Goal: Information Seeking & Learning: Learn about a topic

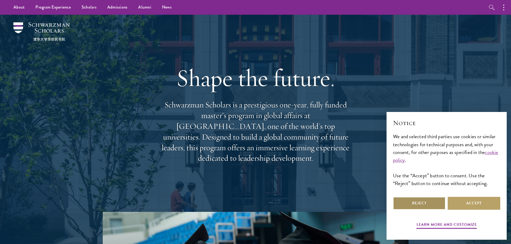
click at [419, 203] on button "Reject" at bounding box center [419, 203] width 53 height 13
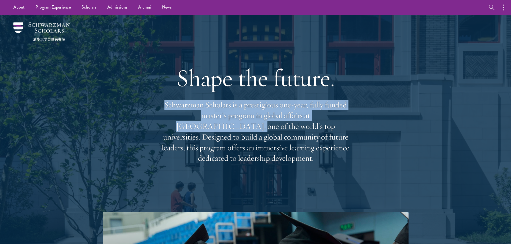
drag, startPoint x: 163, startPoint y: 110, endPoint x: 336, endPoint y: 119, distance: 172.8
click at [336, 119] on p "Schwarzman Scholars is a prestigious one-year, fully funded master’s program in…" at bounding box center [255, 132] width 193 height 64
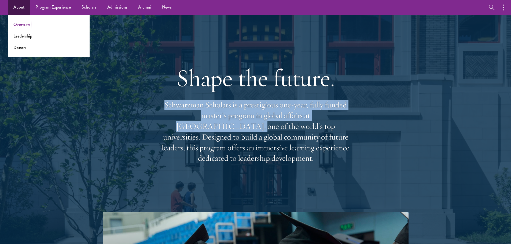
click at [22, 22] on link "Overview" at bounding box center [21, 24] width 17 height 6
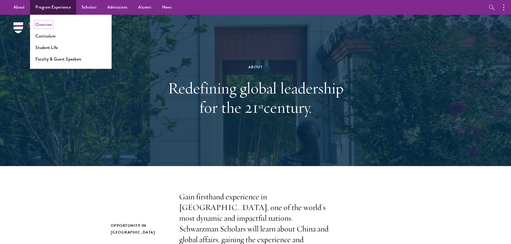
click at [47, 25] on link "Overview" at bounding box center [43, 24] width 17 height 6
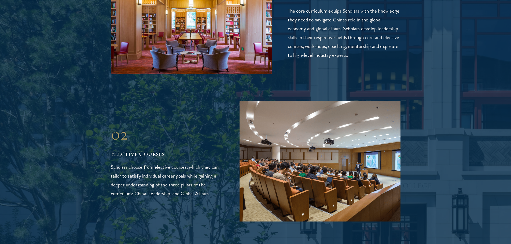
scroll to position [912, 0]
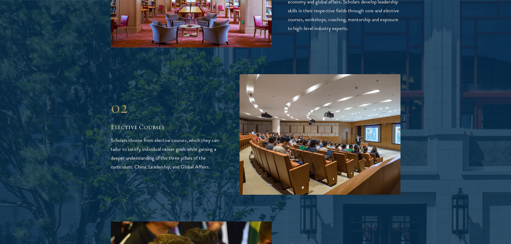
click at [140, 147] on p "Scholars choose from elective courses, which they can tailor to satisfy individ…" at bounding box center [167, 153] width 113 height 35
drag, startPoint x: 168, startPoint y: 143, endPoint x: 175, endPoint y: 147, distance: 7.8
click at [169, 145] on p "Scholars choose from elective courses, which they can tailor to satisfy individ…" at bounding box center [167, 153] width 113 height 35
click at [197, 146] on p "Scholars choose from elective courses, which they can tailor to satisfy individ…" at bounding box center [167, 153] width 113 height 35
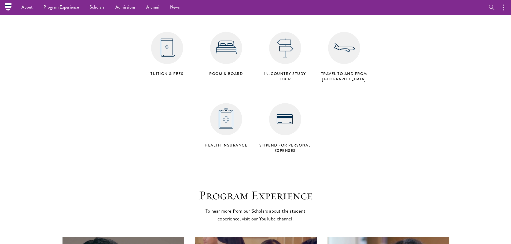
scroll to position [1917, 0]
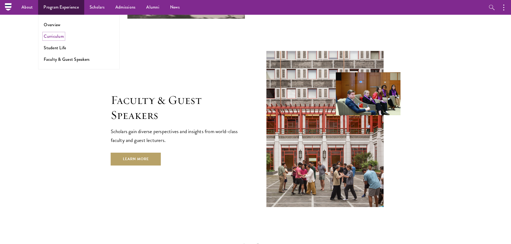
click at [58, 38] on link "Curriculum" at bounding box center [54, 36] width 20 height 6
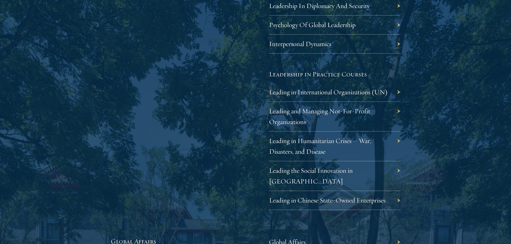
scroll to position [1127, 0]
